Goal: Information Seeking & Learning: Learn about a topic

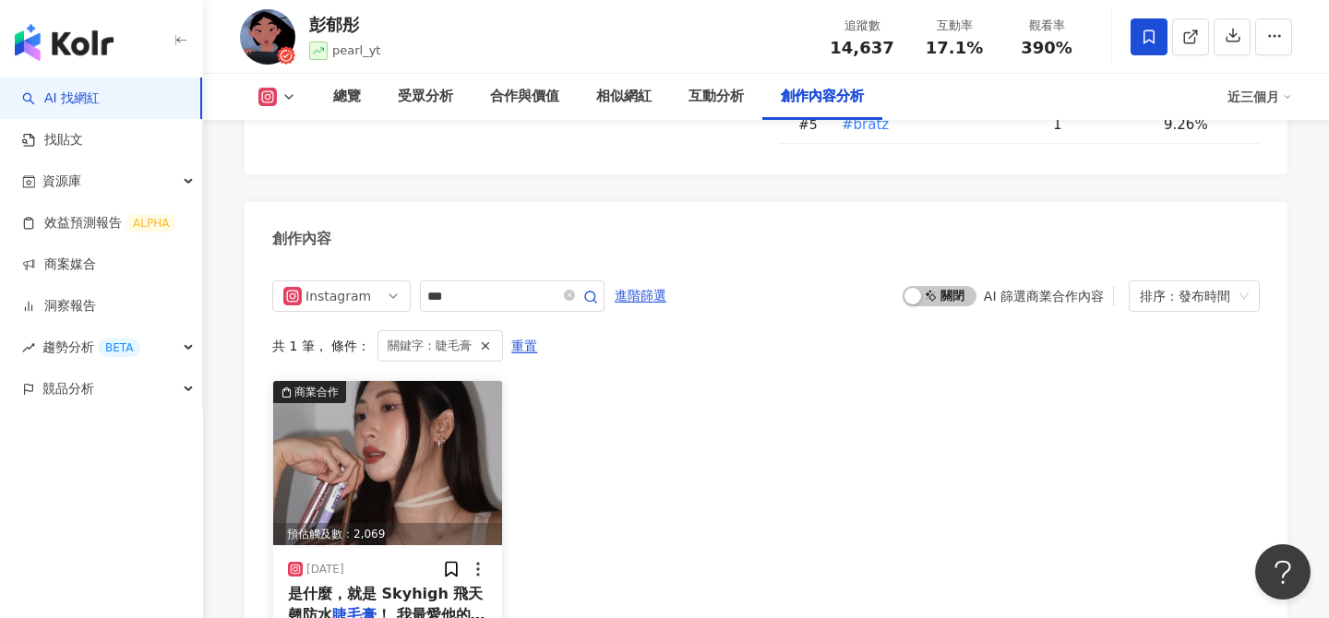
click at [441, 410] on img at bounding box center [387, 463] width 229 height 164
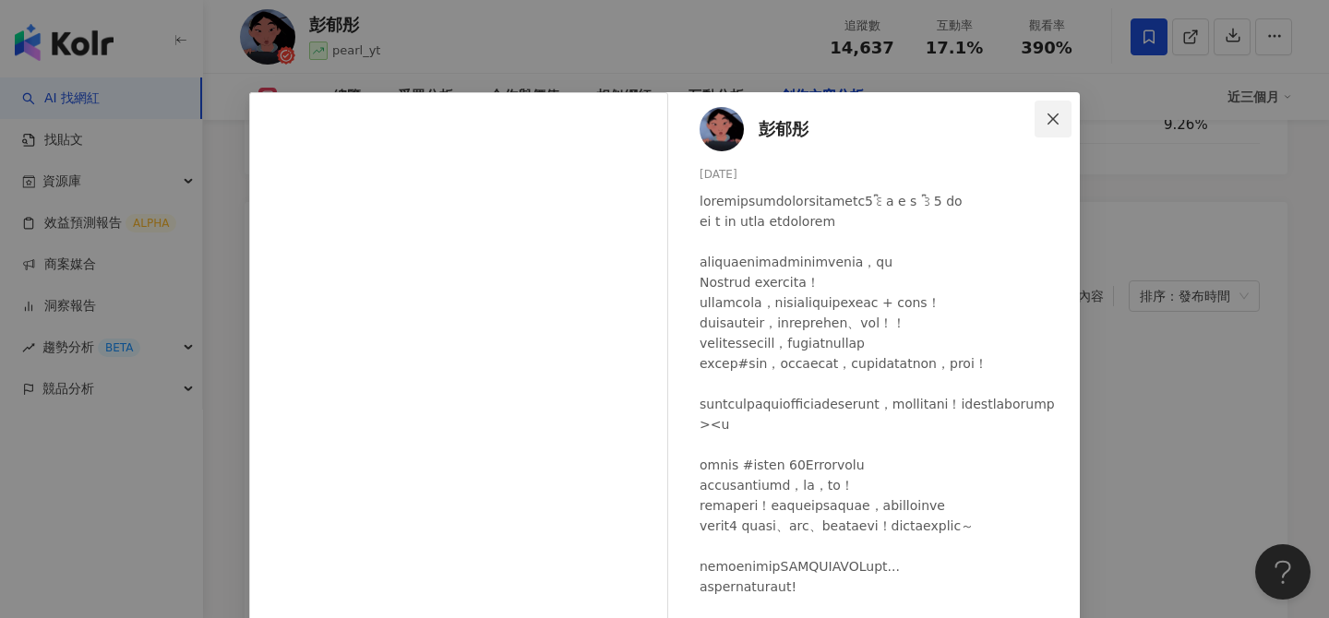
click at [1054, 113] on icon "close" at bounding box center [1052, 119] width 15 height 15
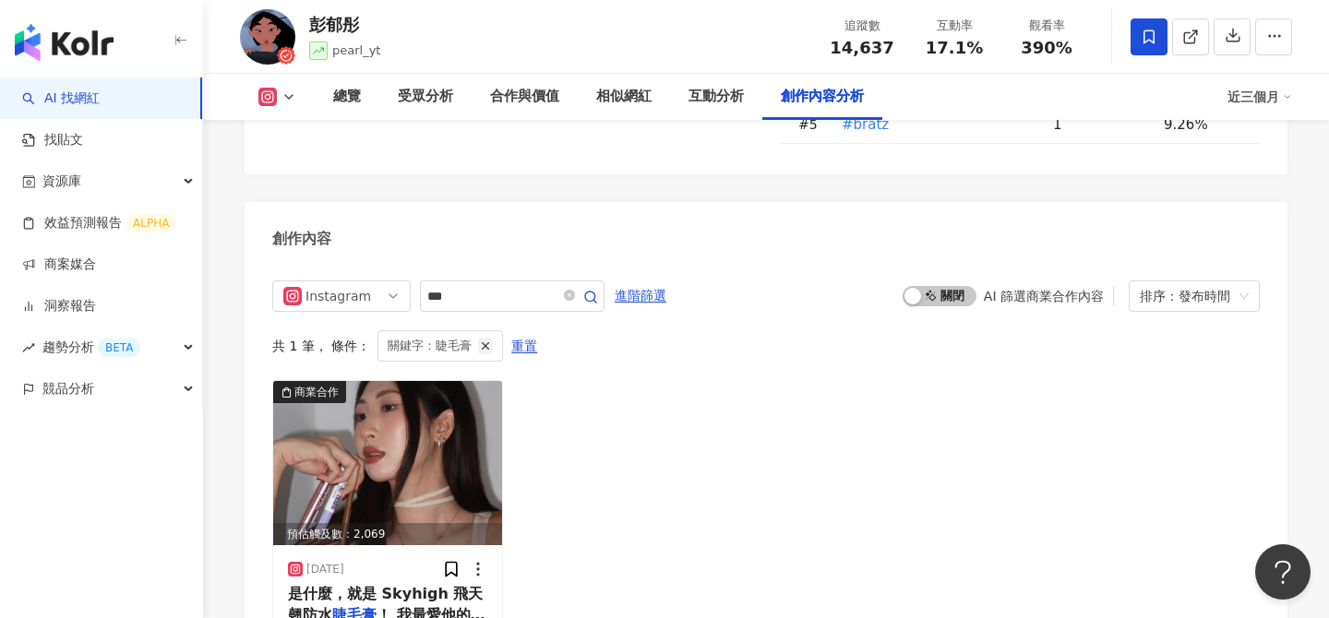
click at [483, 340] on icon "button" at bounding box center [485, 346] width 13 height 13
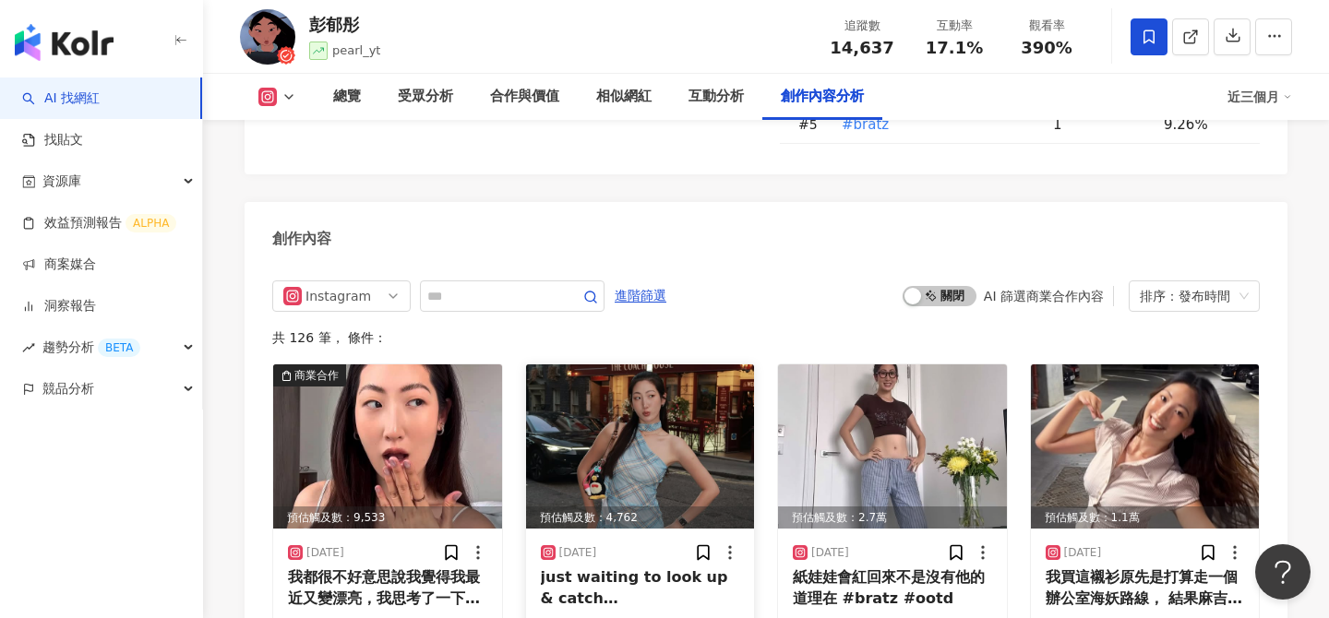
click at [526, 364] on img at bounding box center [640, 446] width 229 height 164
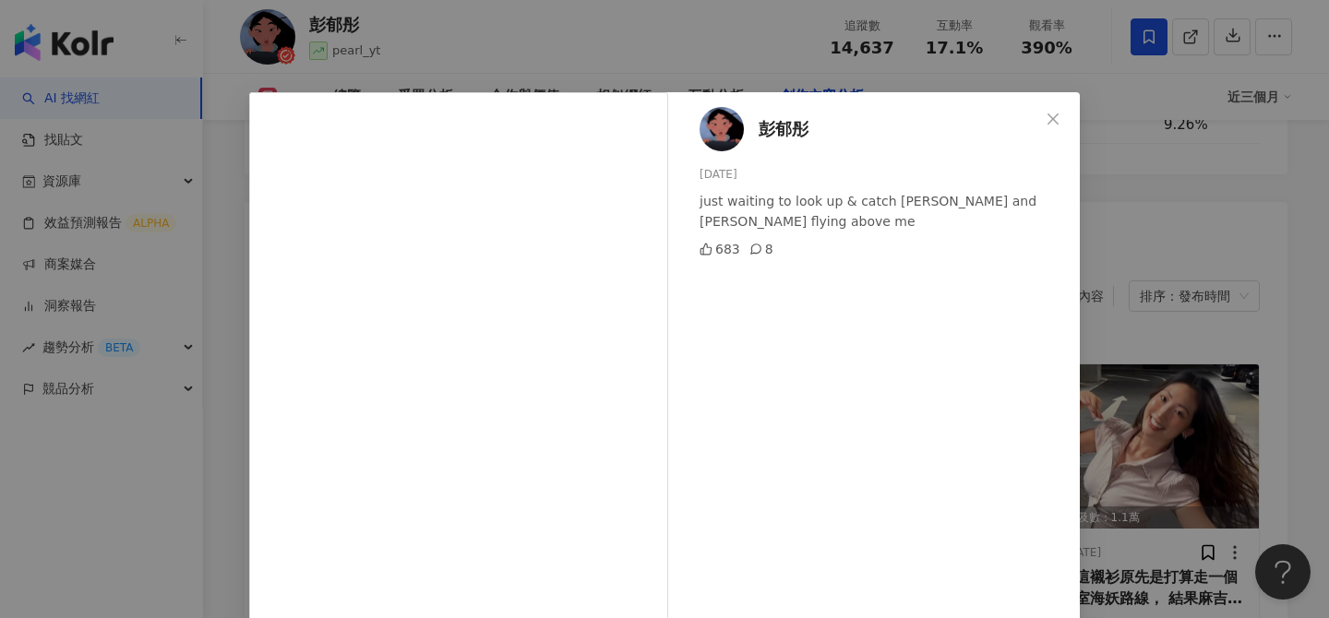
click at [1234, 355] on div "[PERSON_NAME][DATE] just waiting to look up & catch [PERSON_NAME] and [PERSON_N…" at bounding box center [664, 309] width 1329 height 618
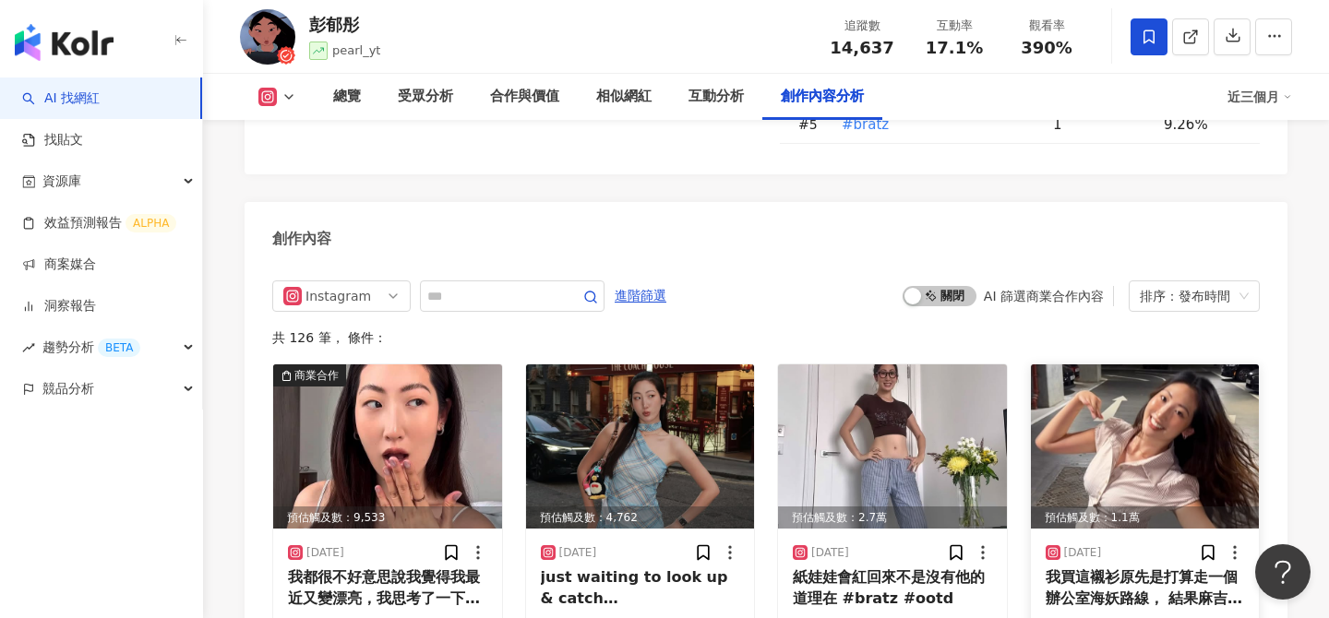
click at [1175, 364] on img at bounding box center [1145, 446] width 229 height 164
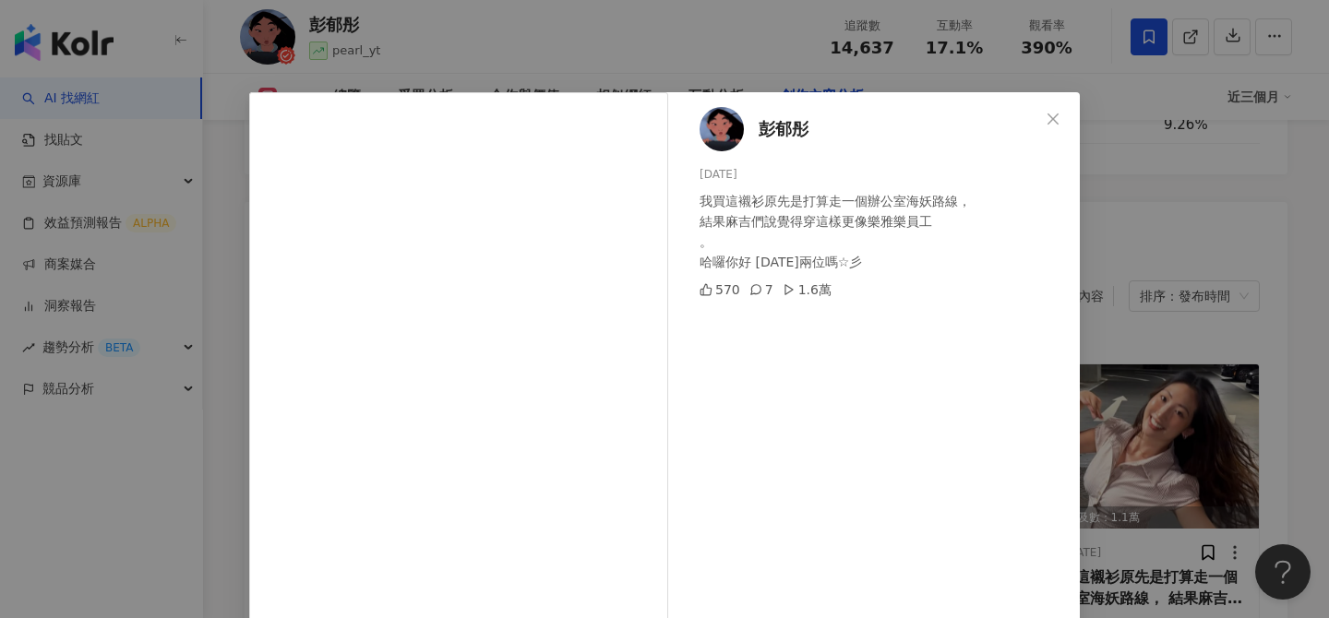
click at [1161, 404] on div "[PERSON_NAME][DATE] 我買這襯衫原先是打算走一個辦公室海妖路線， 結果麻吉們說覺得穿這樣更像樂雅樂員工 。 哈囉你好 [DATE]兩位嗎☆彡…" at bounding box center [664, 309] width 1329 height 618
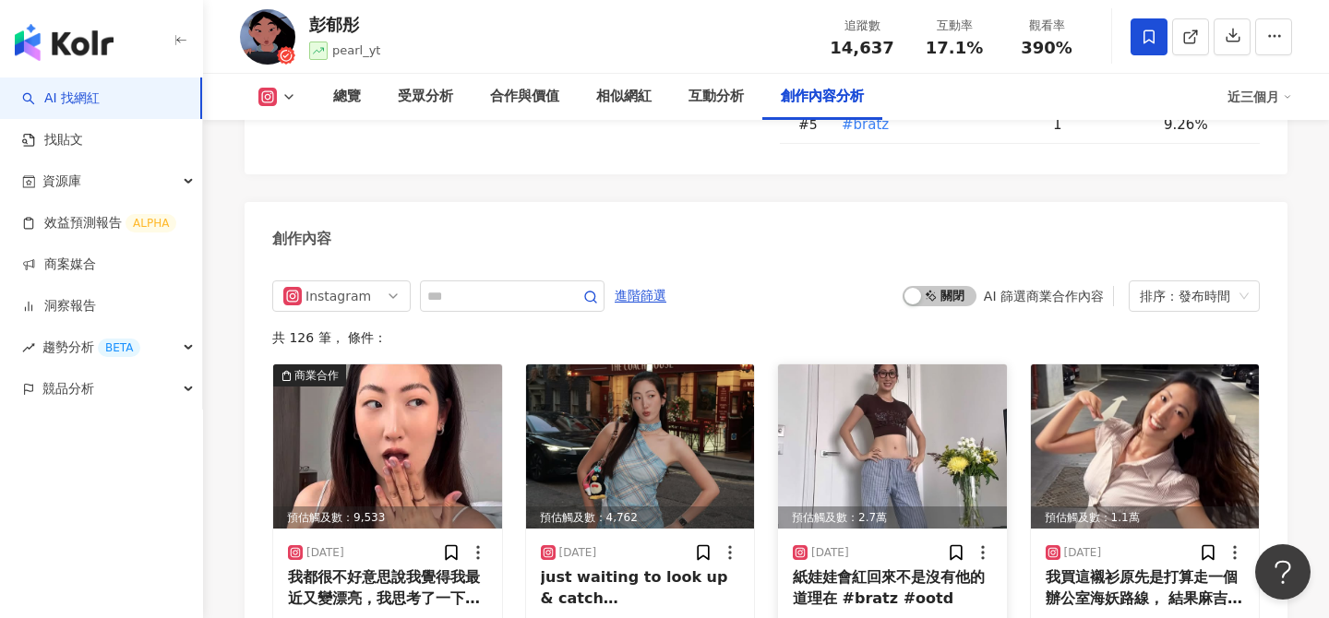
click at [949, 394] on img at bounding box center [892, 446] width 229 height 164
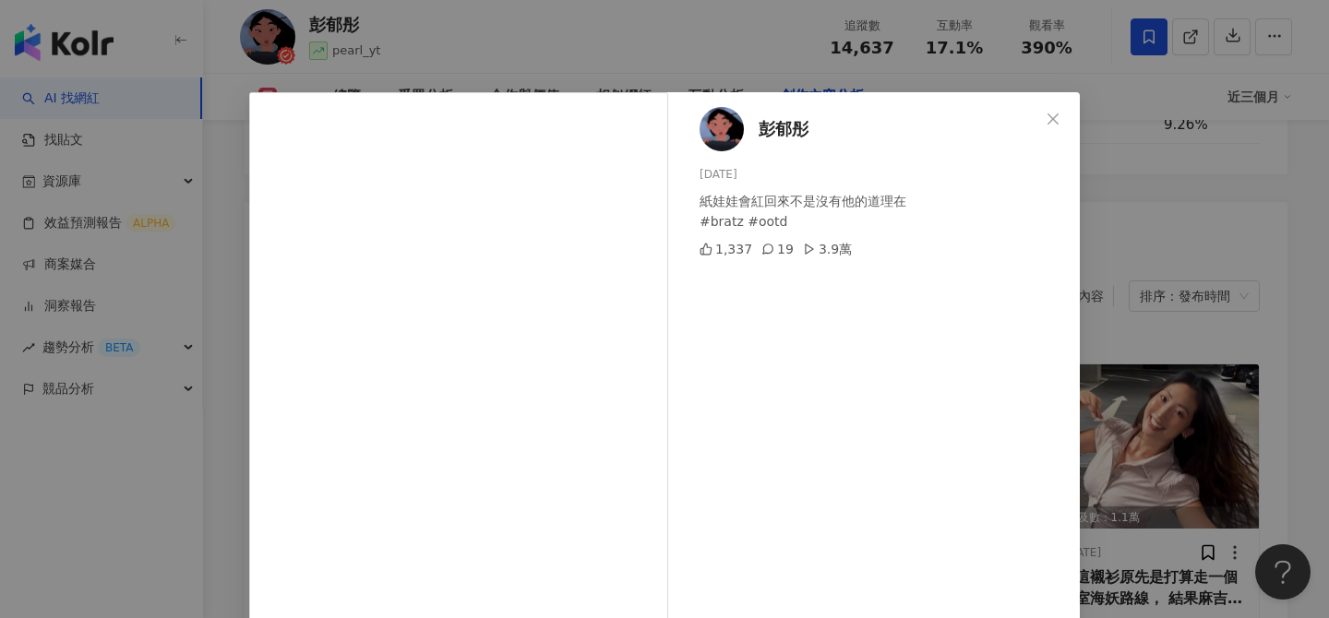
click at [1210, 230] on div "[PERSON_NAME][DATE] 紙娃娃會紅回來不是沒有他的道理在 #bratz #ootd 1,337 19 3.9萬 查看原始貼文" at bounding box center [664, 309] width 1329 height 618
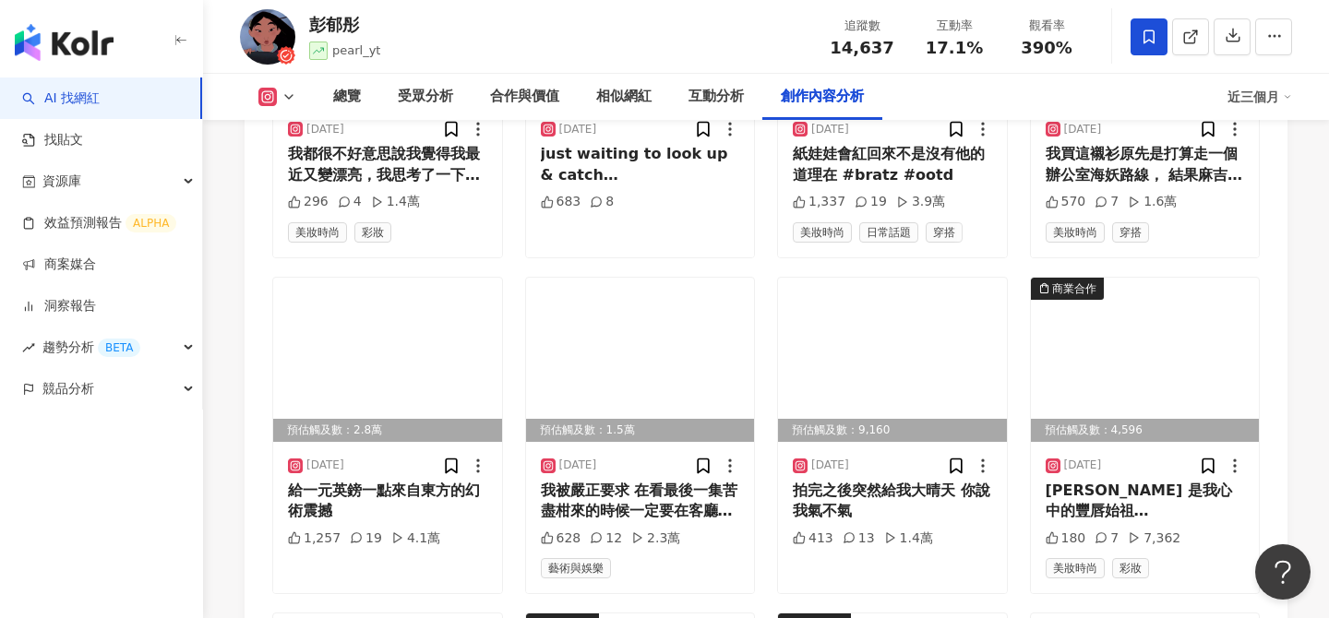
scroll to position [6156, 0]
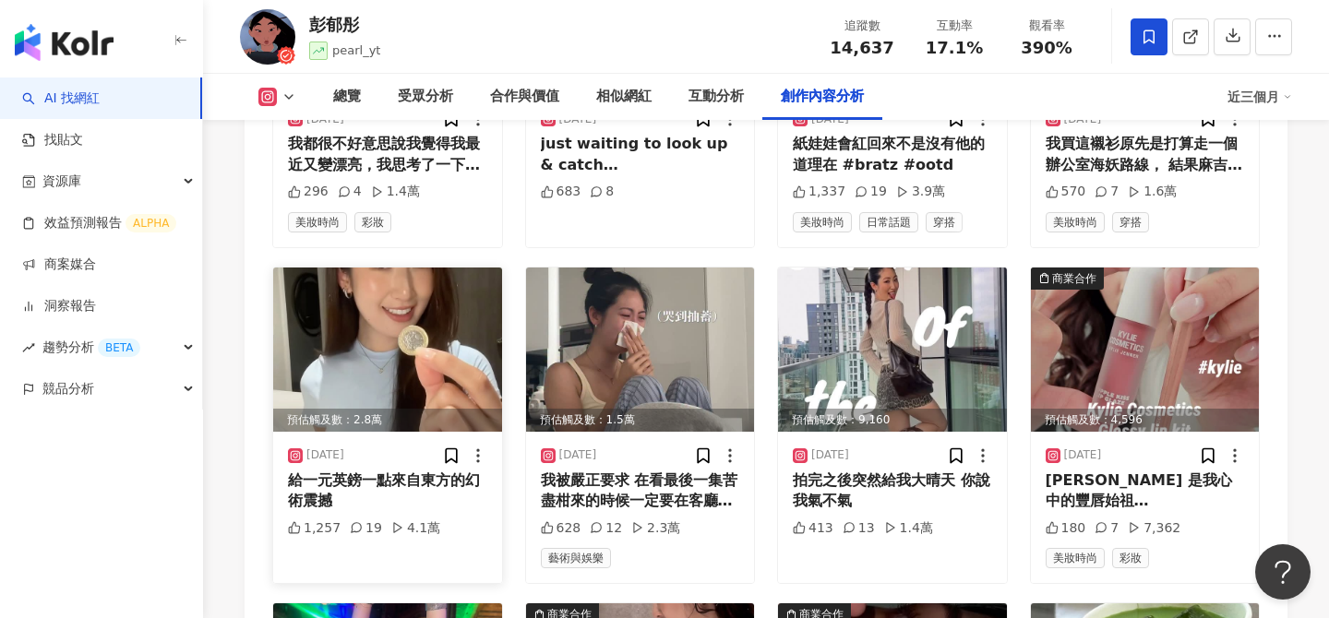
click at [424, 268] on img at bounding box center [387, 350] width 229 height 164
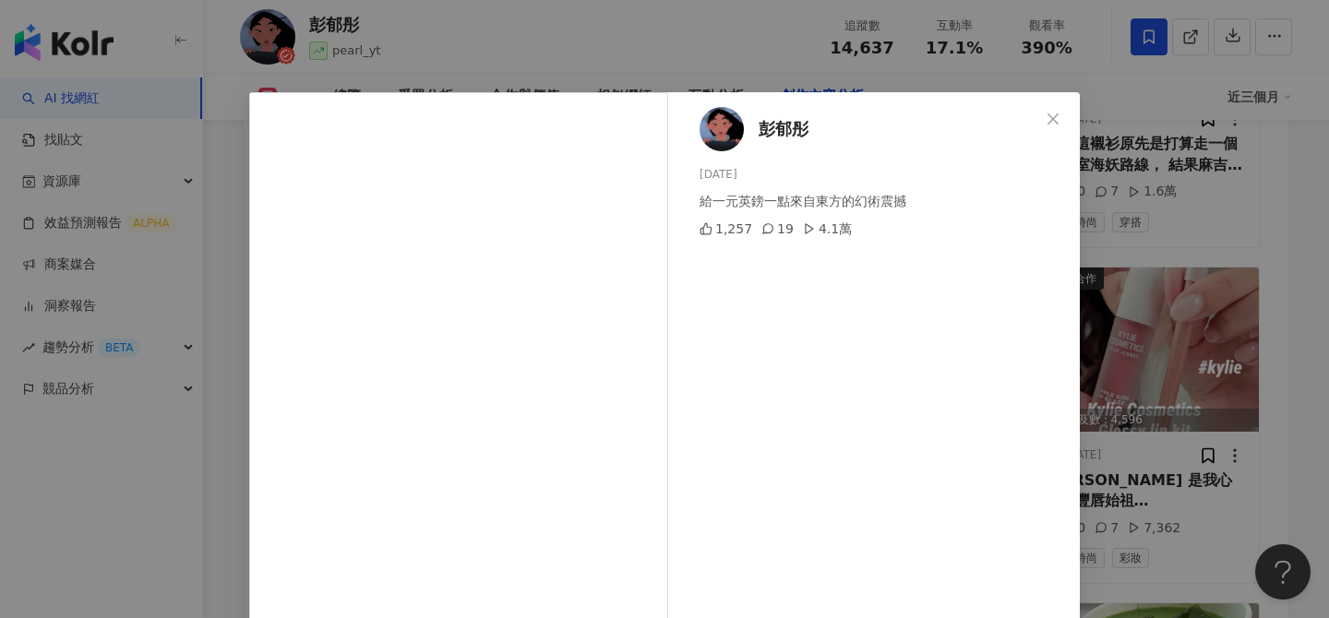
click at [1253, 304] on div "[PERSON_NAME][DATE] 給一元英鎊一點來自東方的幻術震撼 1,257 19 4.1萬 查看原始貼文" at bounding box center [664, 309] width 1329 height 618
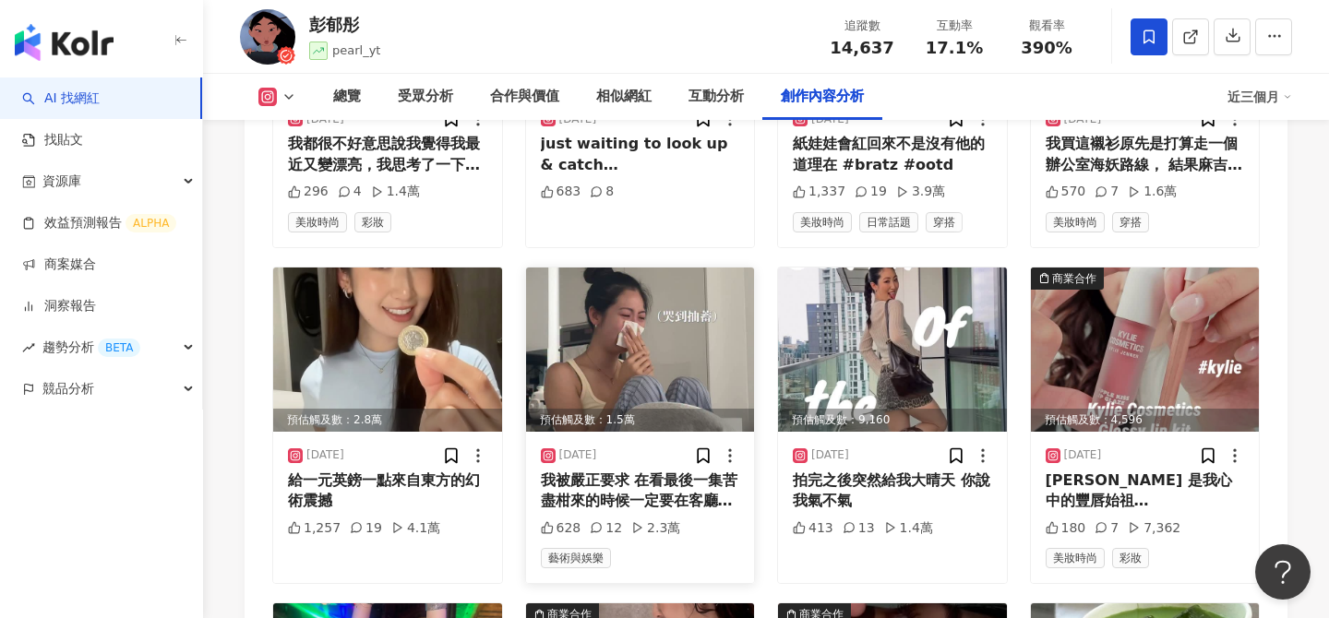
click at [696, 290] on img at bounding box center [640, 350] width 229 height 164
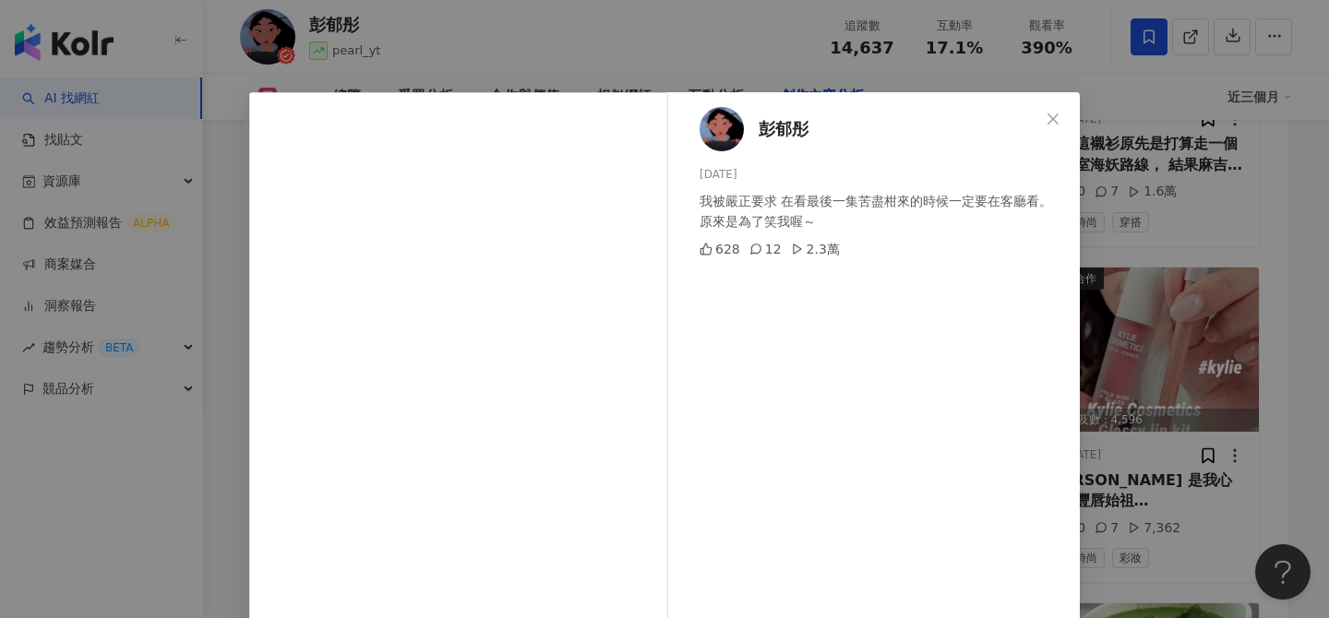
click at [1118, 346] on div "[PERSON_NAME][DATE] 我被嚴正要求 在看最後一集苦盡柑來的時候一定要在客廳看。 原來是為了笑我喔～ 628 12 2.3萬 查看原始貼文" at bounding box center [664, 309] width 1329 height 618
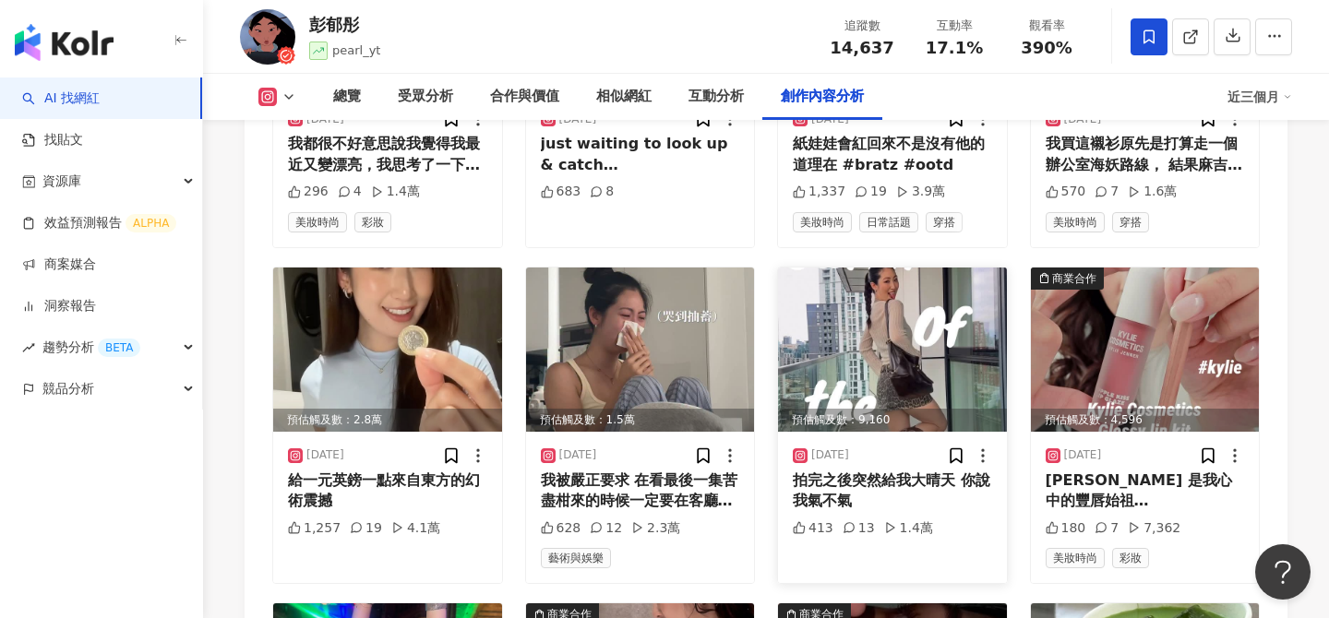
click at [875, 268] on img at bounding box center [892, 350] width 229 height 164
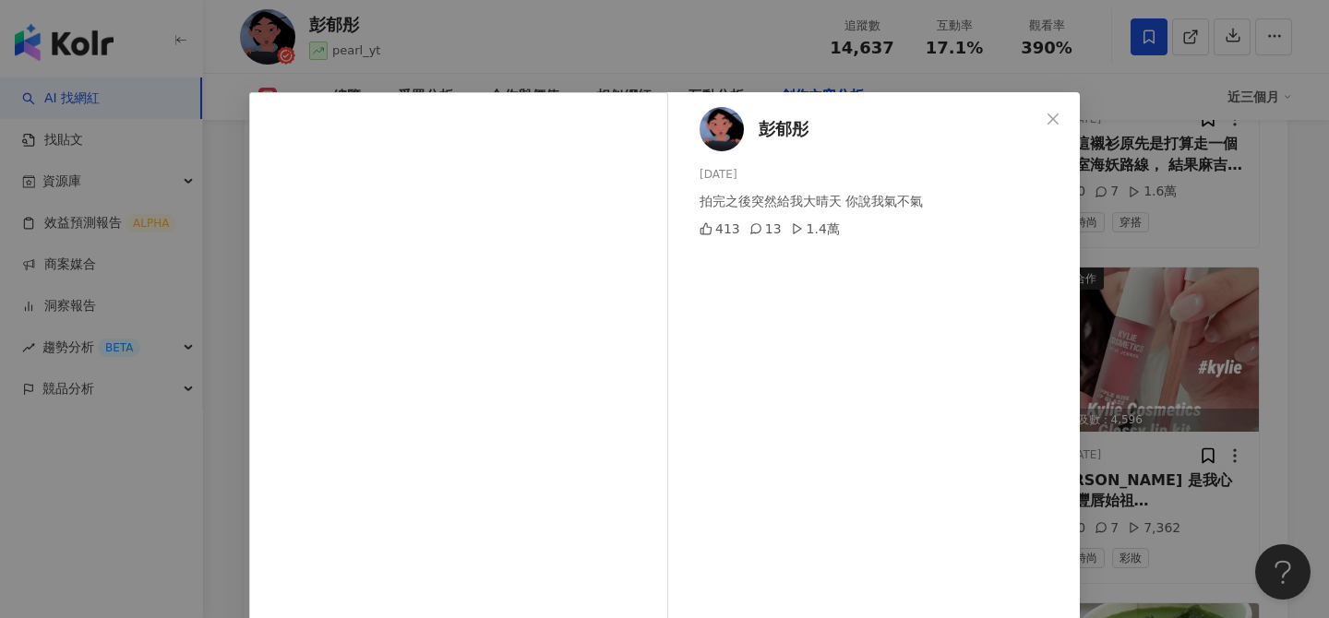
click at [1193, 265] on div "[PERSON_NAME][DATE] 拍完之後突然給我大晴天 你說我氣不氣 413 13 1.4萬 查看原始貼文" at bounding box center [664, 309] width 1329 height 618
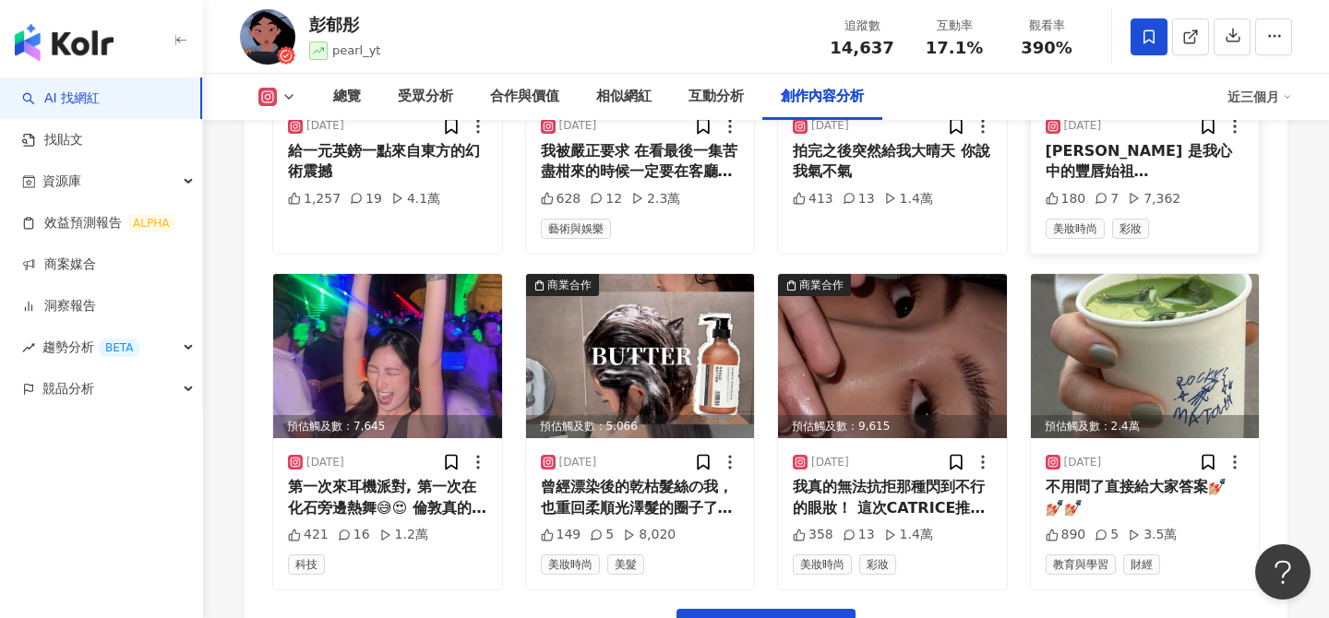
scroll to position [6489, 0]
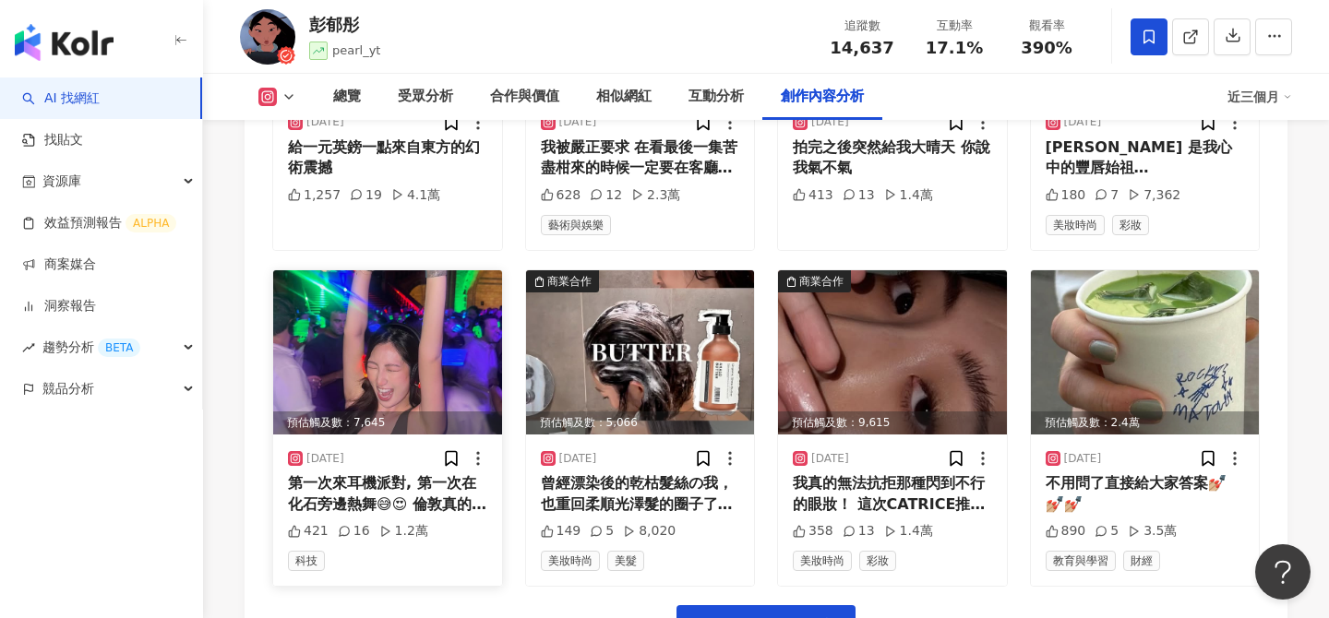
click at [386, 270] on img at bounding box center [387, 352] width 229 height 164
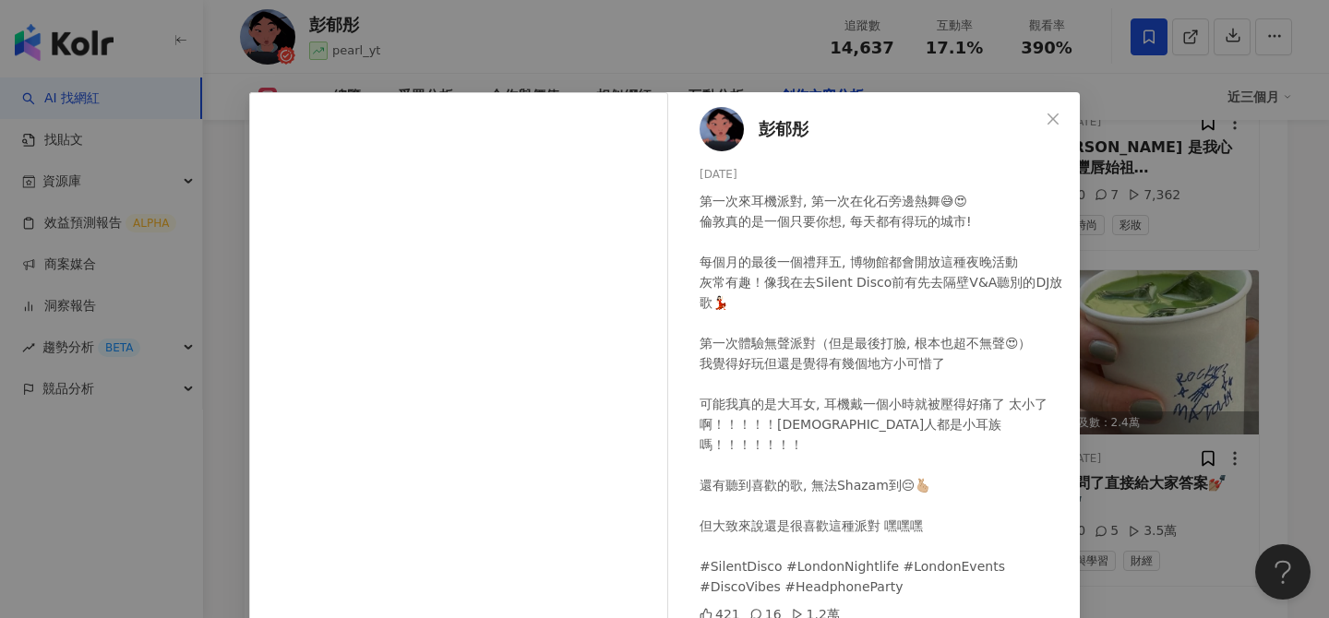
click at [1225, 375] on div "[PERSON_NAME][DATE] 第一次來耳機派對, 第一次在化石旁邊熱舞😅😍 倫敦真的是一個只要你想, 每天都有得玩的城市! 每個月的最後一個禮拜五,…" at bounding box center [664, 309] width 1329 height 618
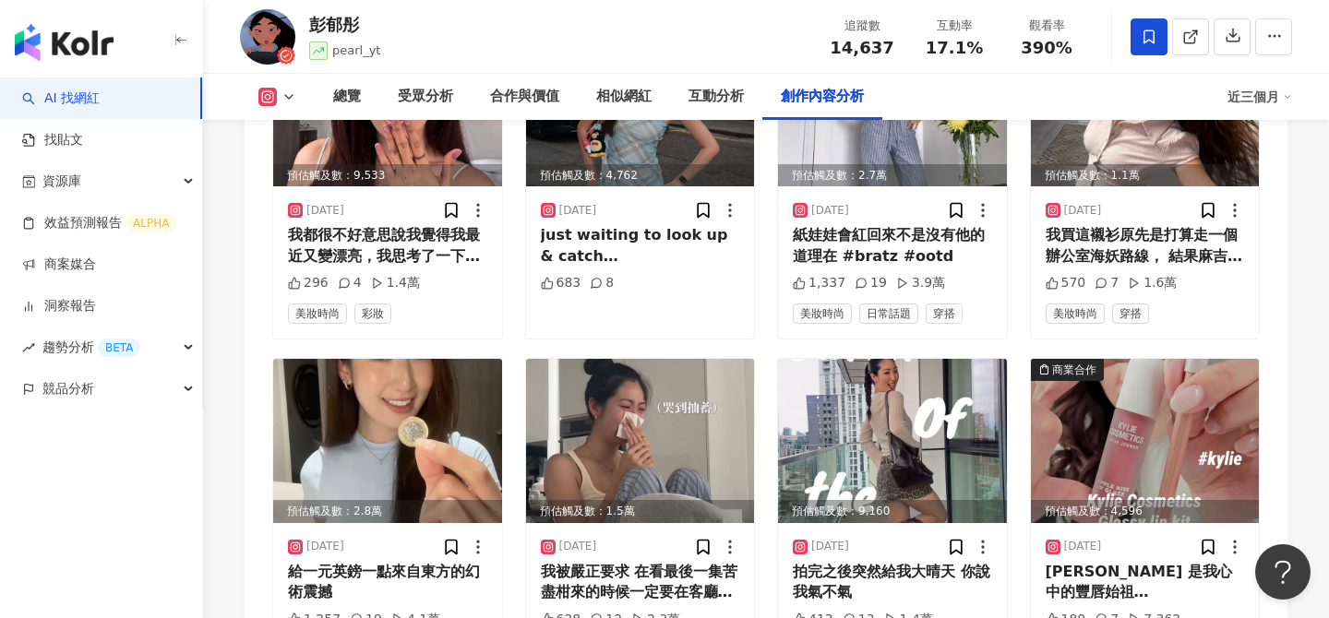
scroll to position [5867, 0]
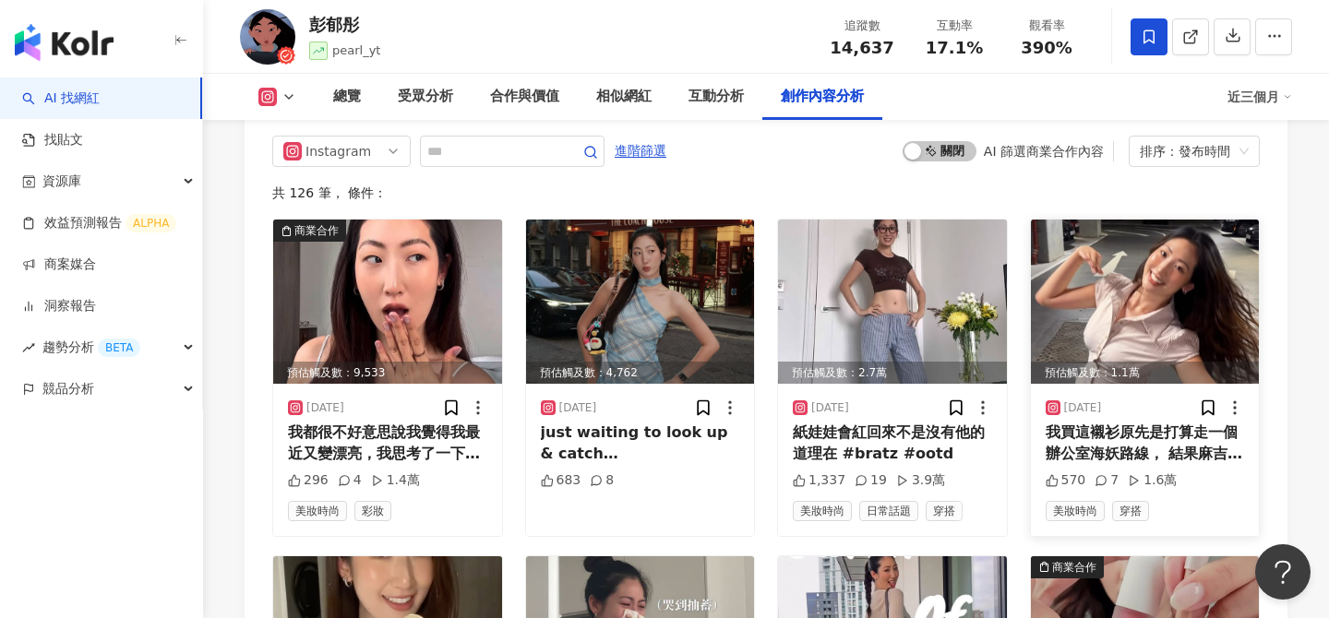
click at [1181, 228] on img at bounding box center [1145, 302] width 229 height 164
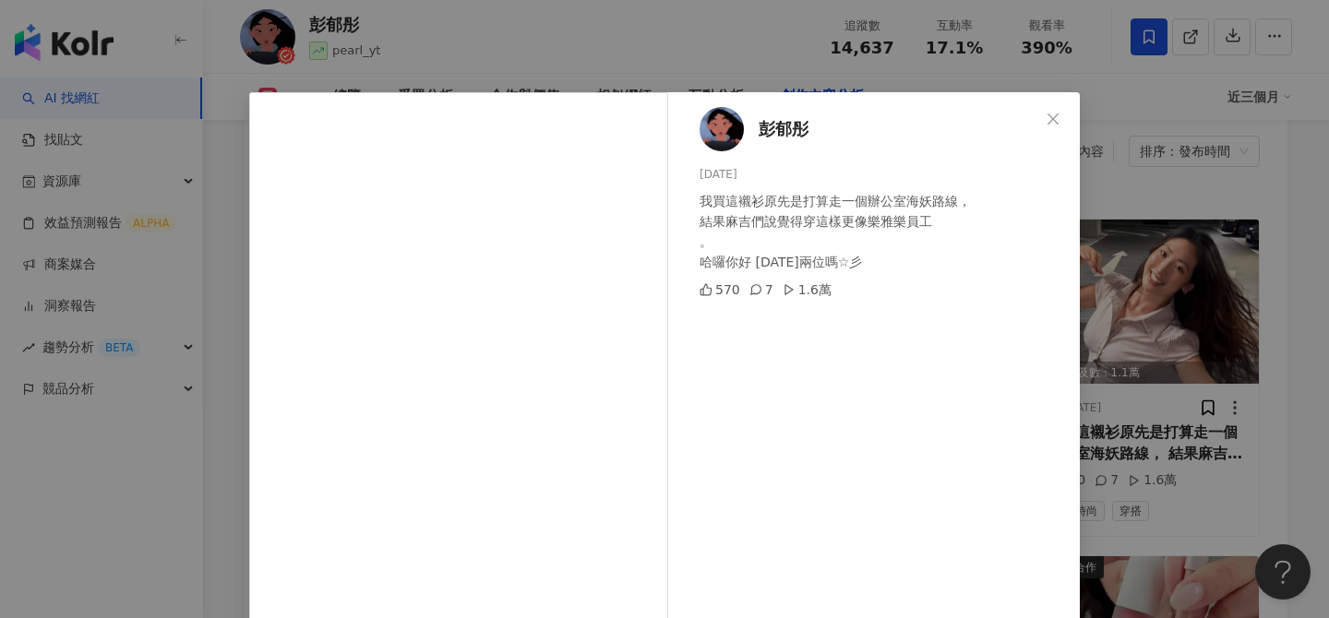
click at [1117, 391] on div "[PERSON_NAME][DATE] 我買這襯衫原先是打算走一個辦公室海妖路線， 結果麻吉們說覺得穿這樣更像樂雅樂員工 。 哈囉你好 [DATE]兩位嗎☆彡…" at bounding box center [664, 309] width 1329 height 618
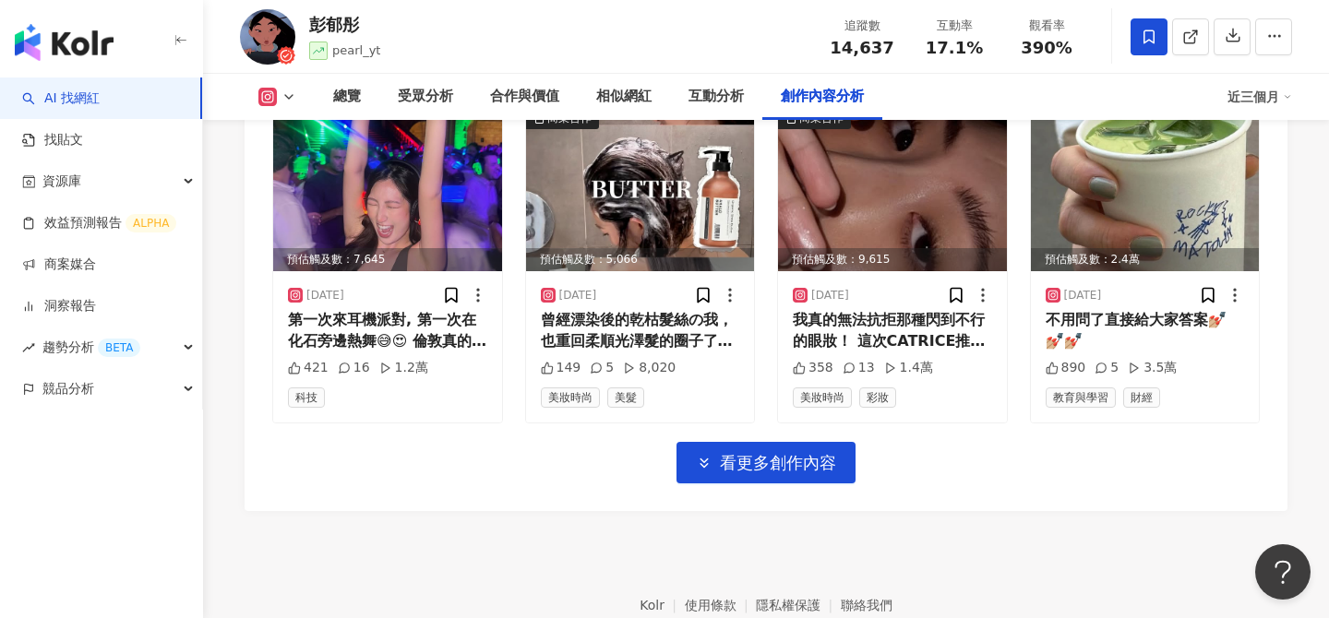
scroll to position [6668, 0]
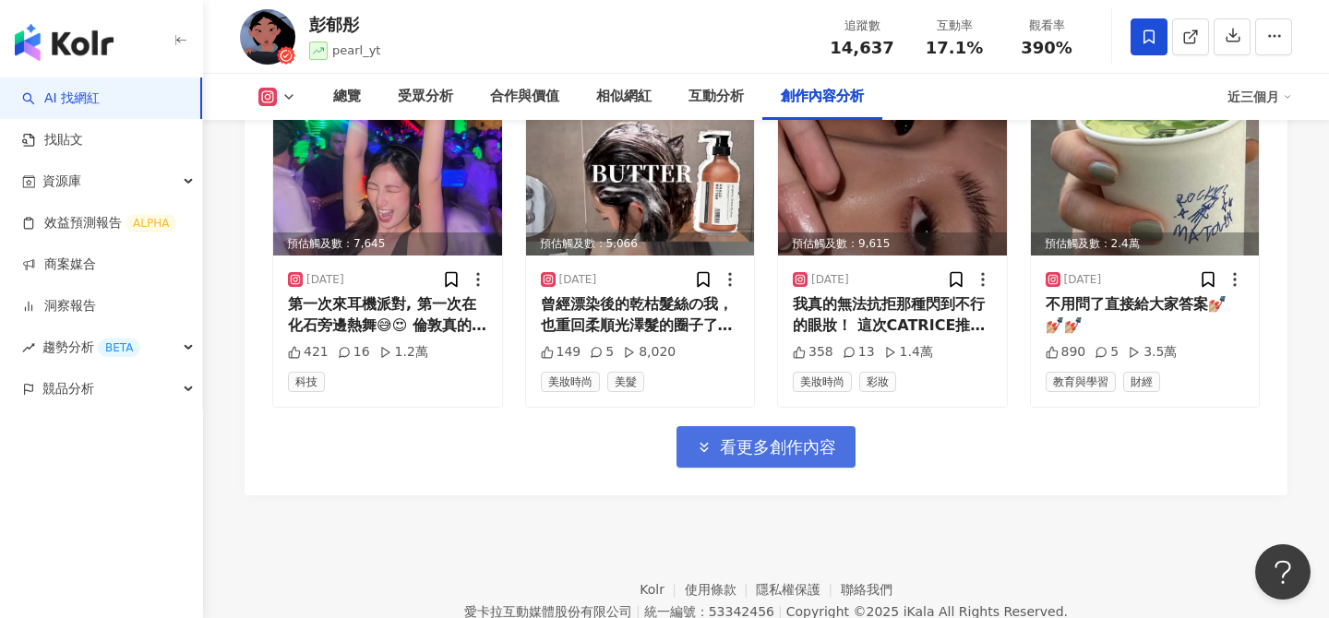
click at [809, 437] on span "看更多創作內容" at bounding box center [778, 447] width 116 height 20
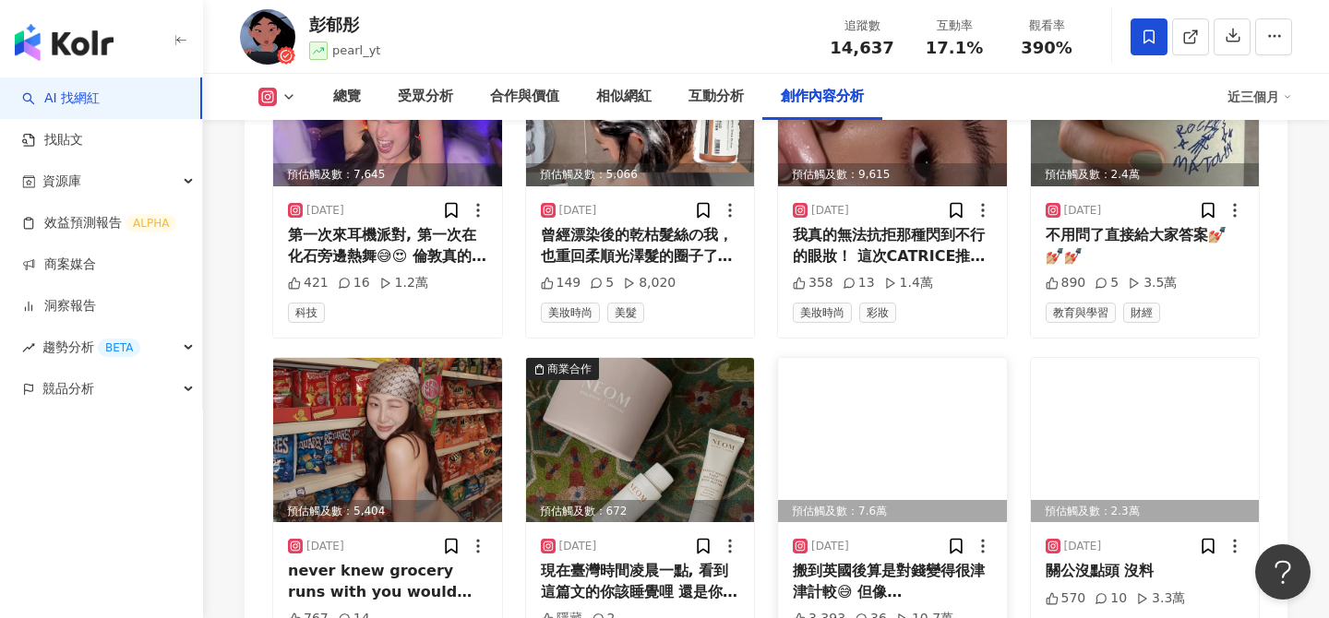
scroll to position [6748, 0]
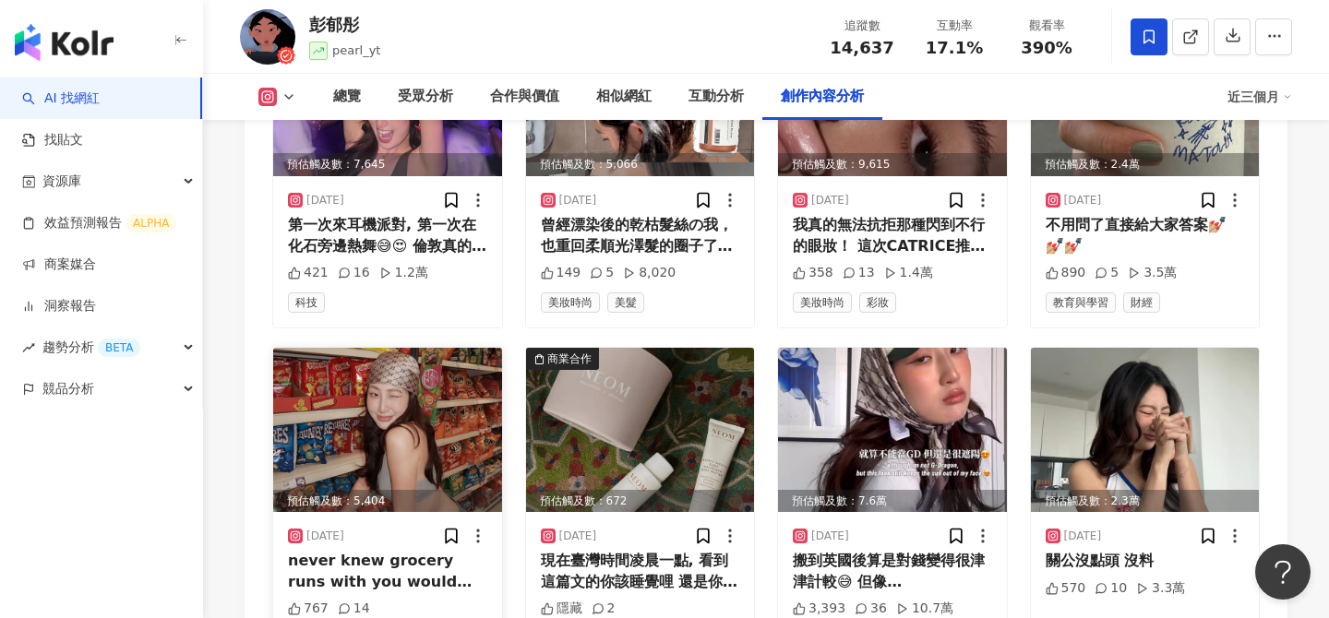
click at [418, 358] on img at bounding box center [387, 430] width 229 height 164
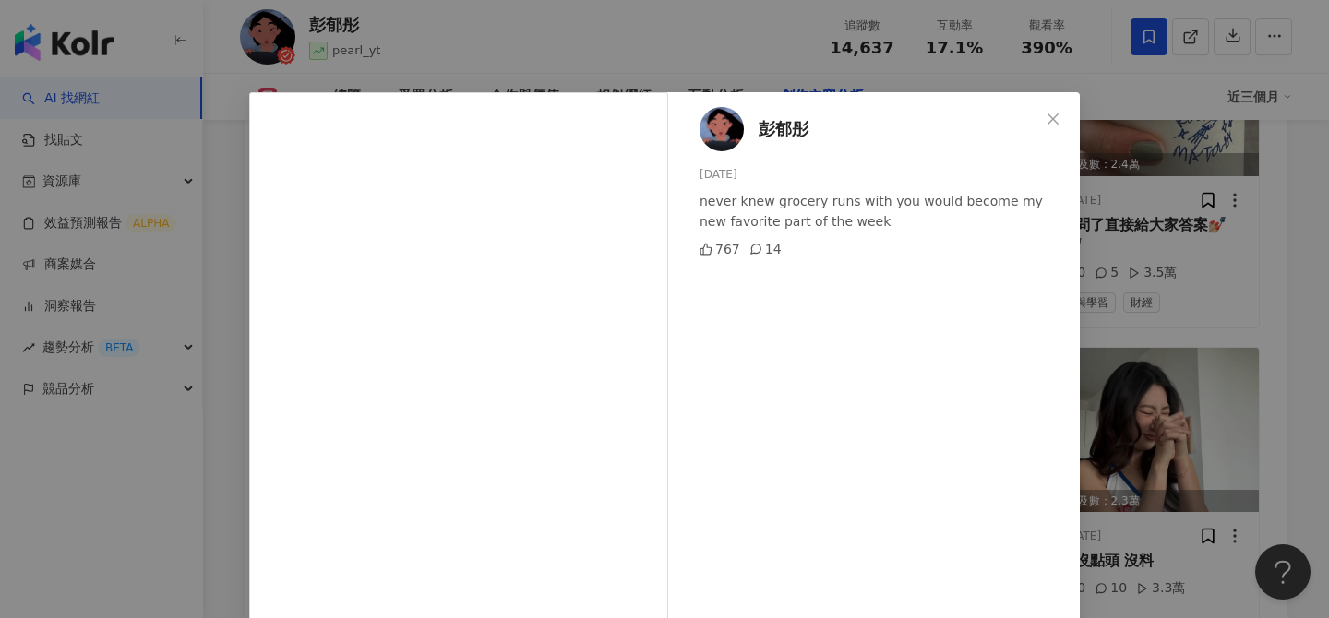
click at [1246, 386] on div "[PERSON_NAME][DATE] never knew grocery runs with you would become my new favori…" at bounding box center [664, 309] width 1329 height 618
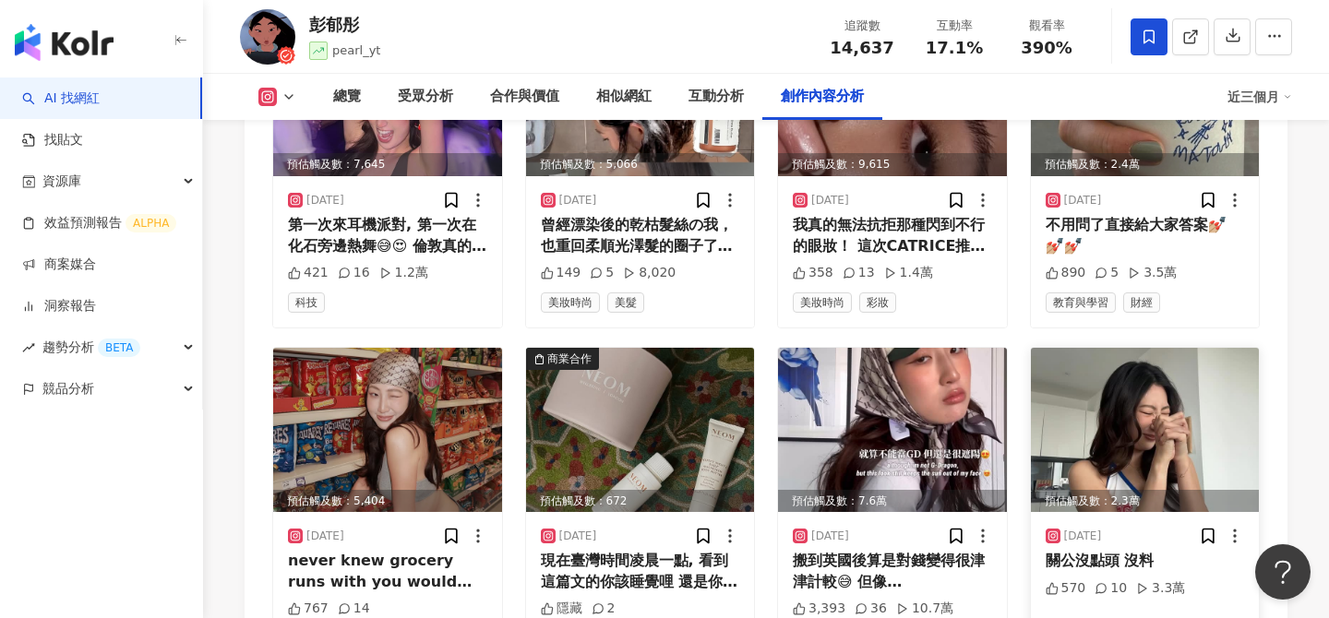
click at [1200, 370] on img at bounding box center [1145, 430] width 229 height 164
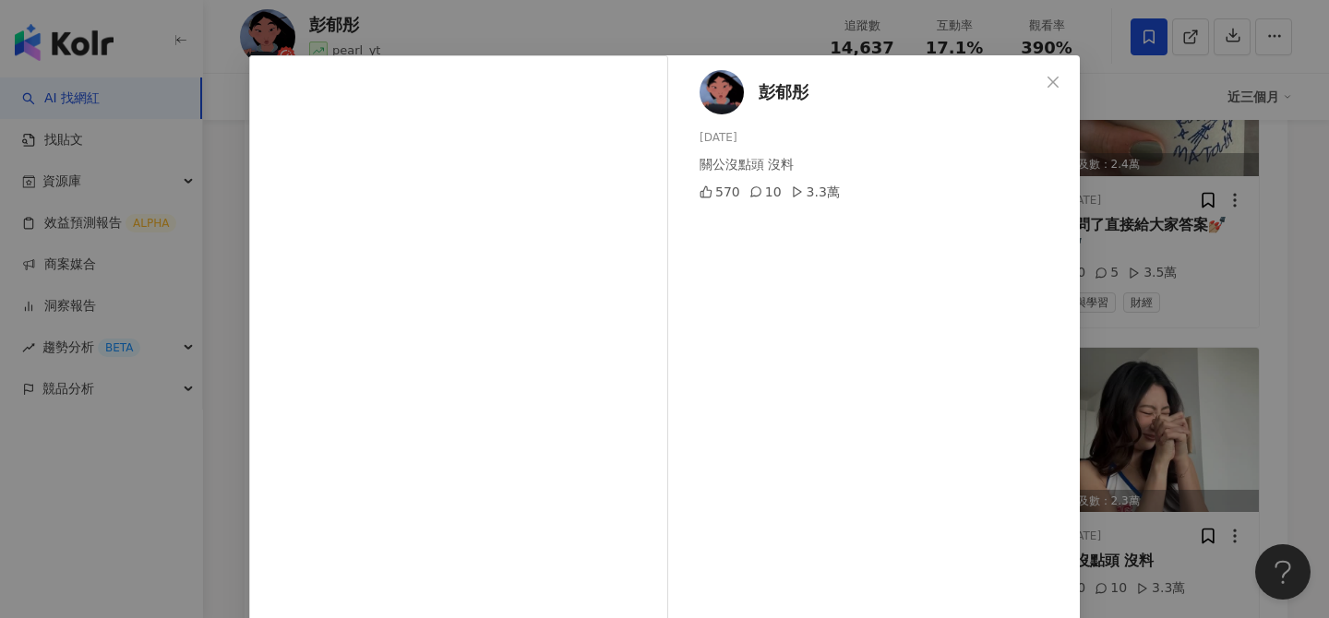
scroll to position [39, 0]
click at [1167, 340] on div "[PERSON_NAME][DATE] 關公沒點頭 沒料 570 10 3.3萬 查看原始貼文" at bounding box center [664, 309] width 1329 height 618
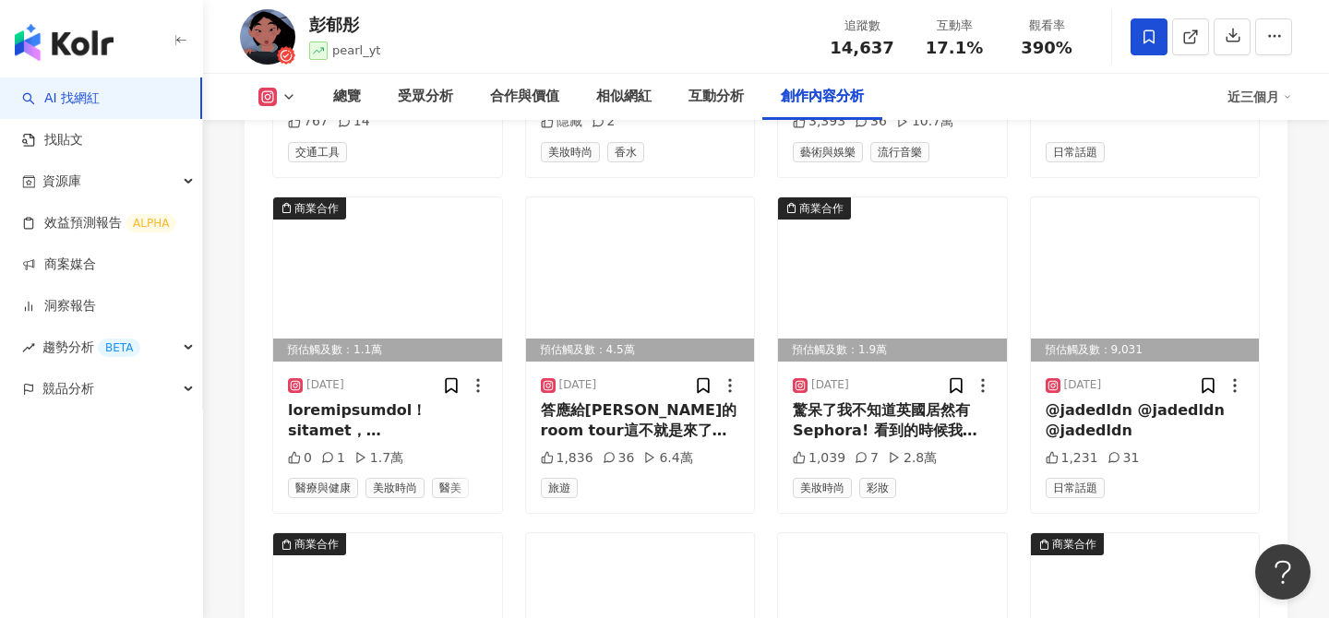
scroll to position [7371, 0]
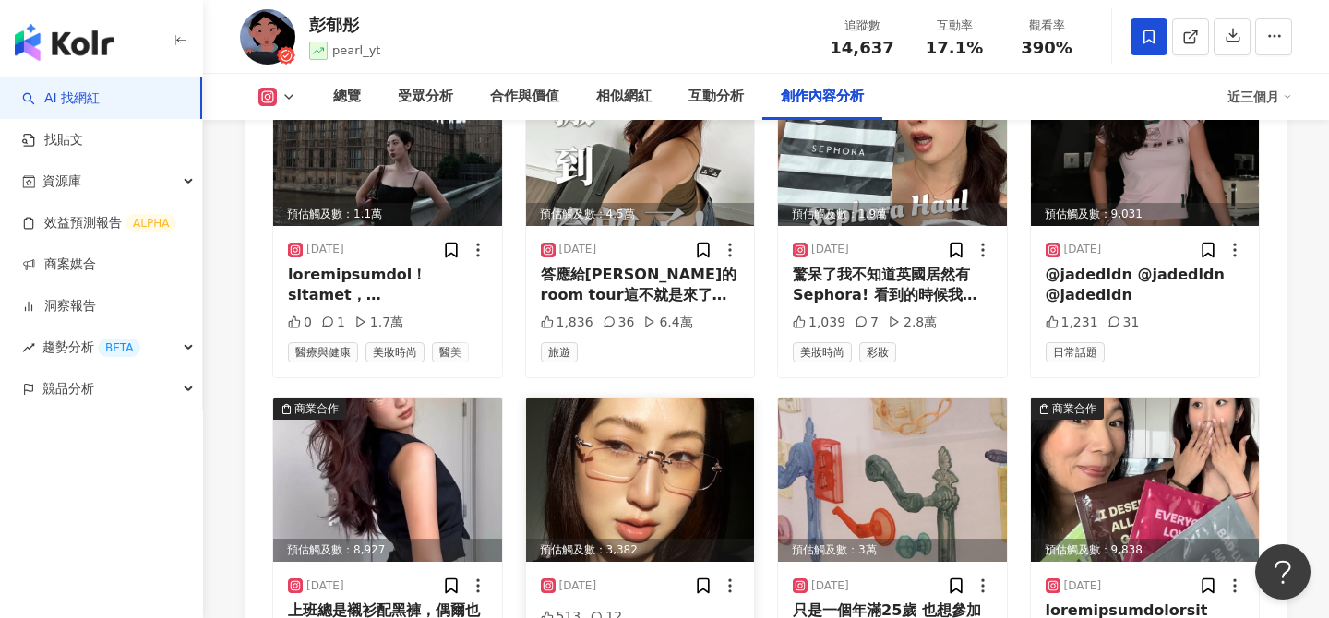
click at [628, 398] on img at bounding box center [640, 480] width 229 height 164
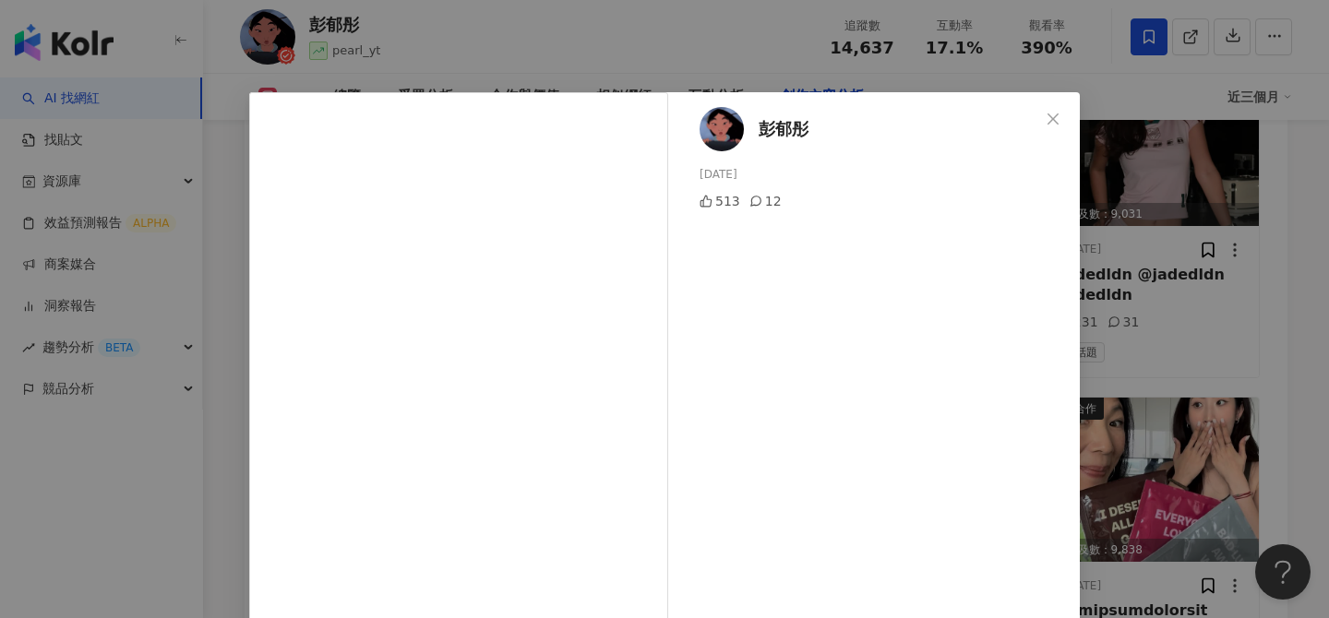
click at [1214, 347] on div "[PERSON_NAME][DATE] 513 12 查看原始貼文" at bounding box center [664, 309] width 1329 height 618
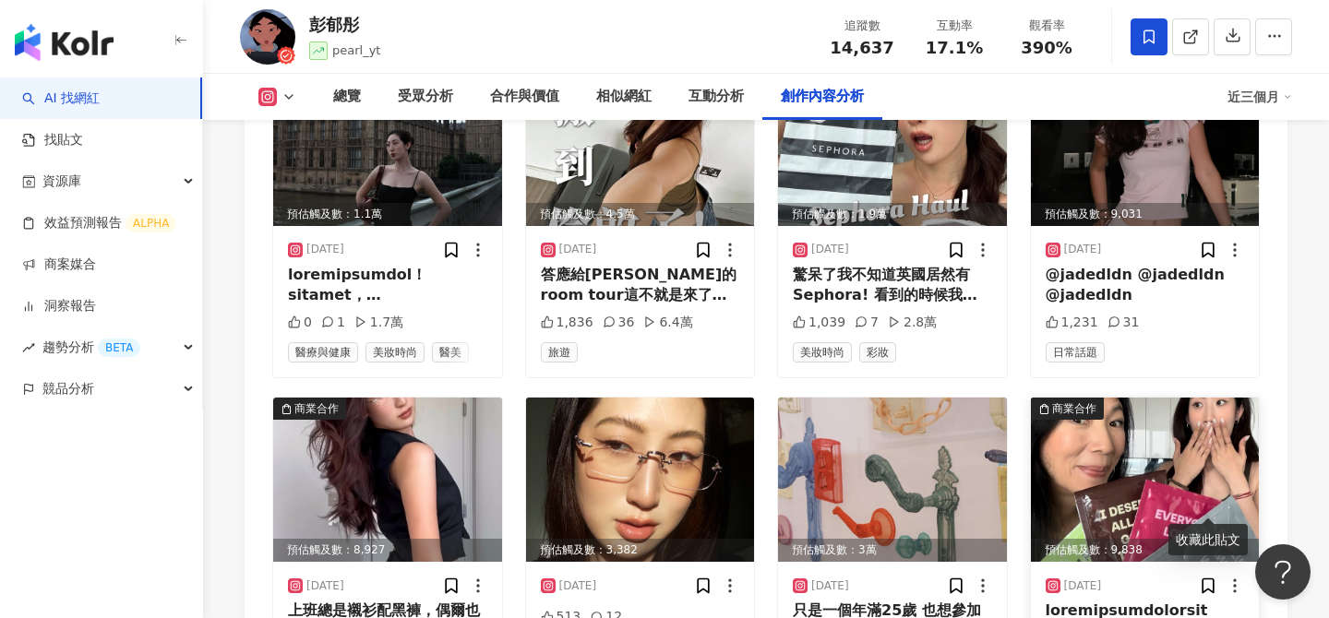
click at [1197, 435] on img at bounding box center [1145, 480] width 229 height 164
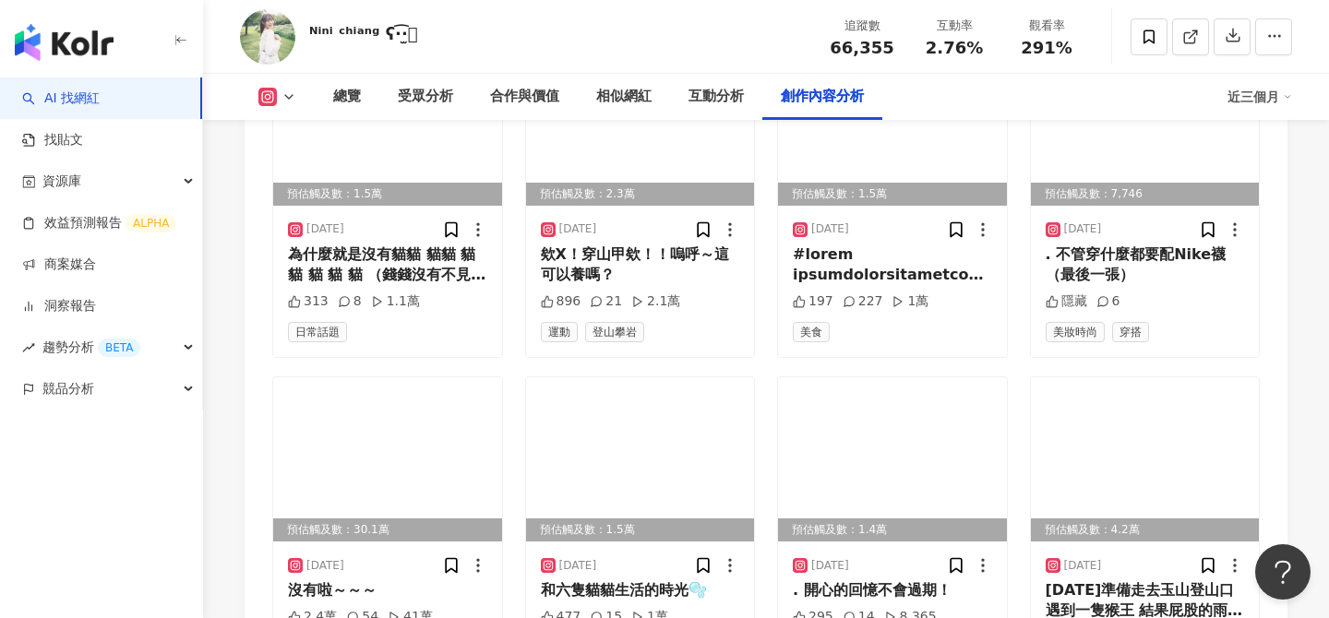
scroll to position [6219, 0]
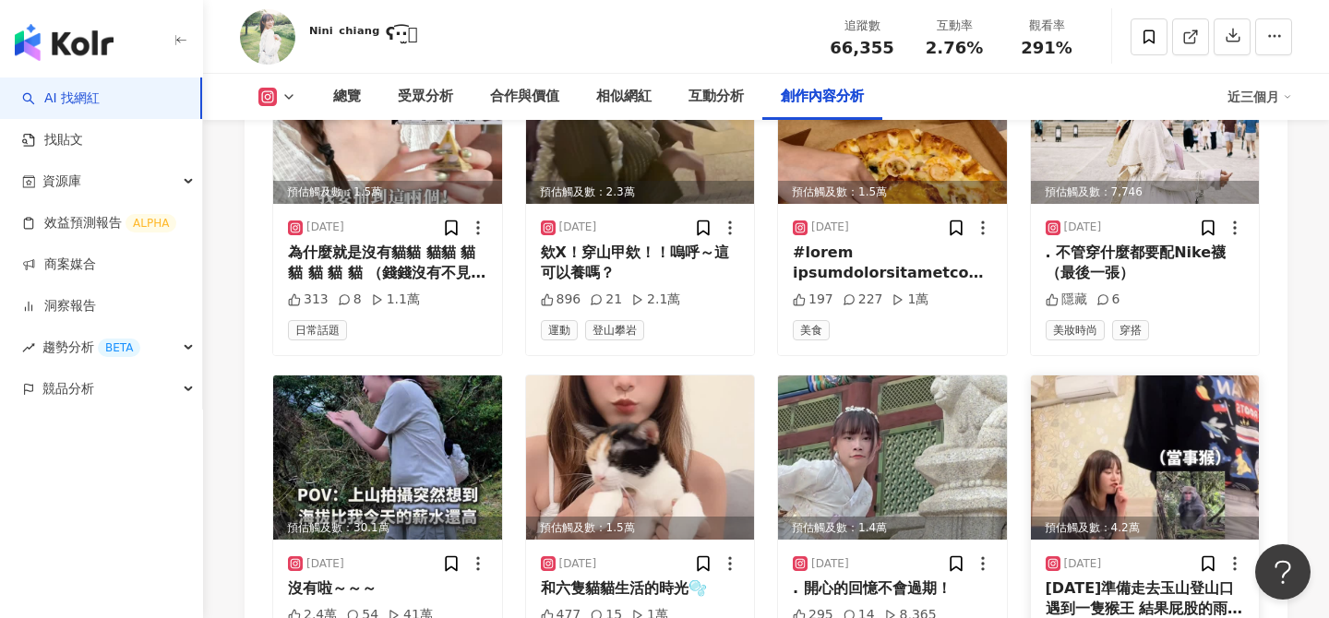
click at [1089, 430] on img at bounding box center [1145, 458] width 229 height 164
